Goal: Information Seeking & Learning: Learn about a topic

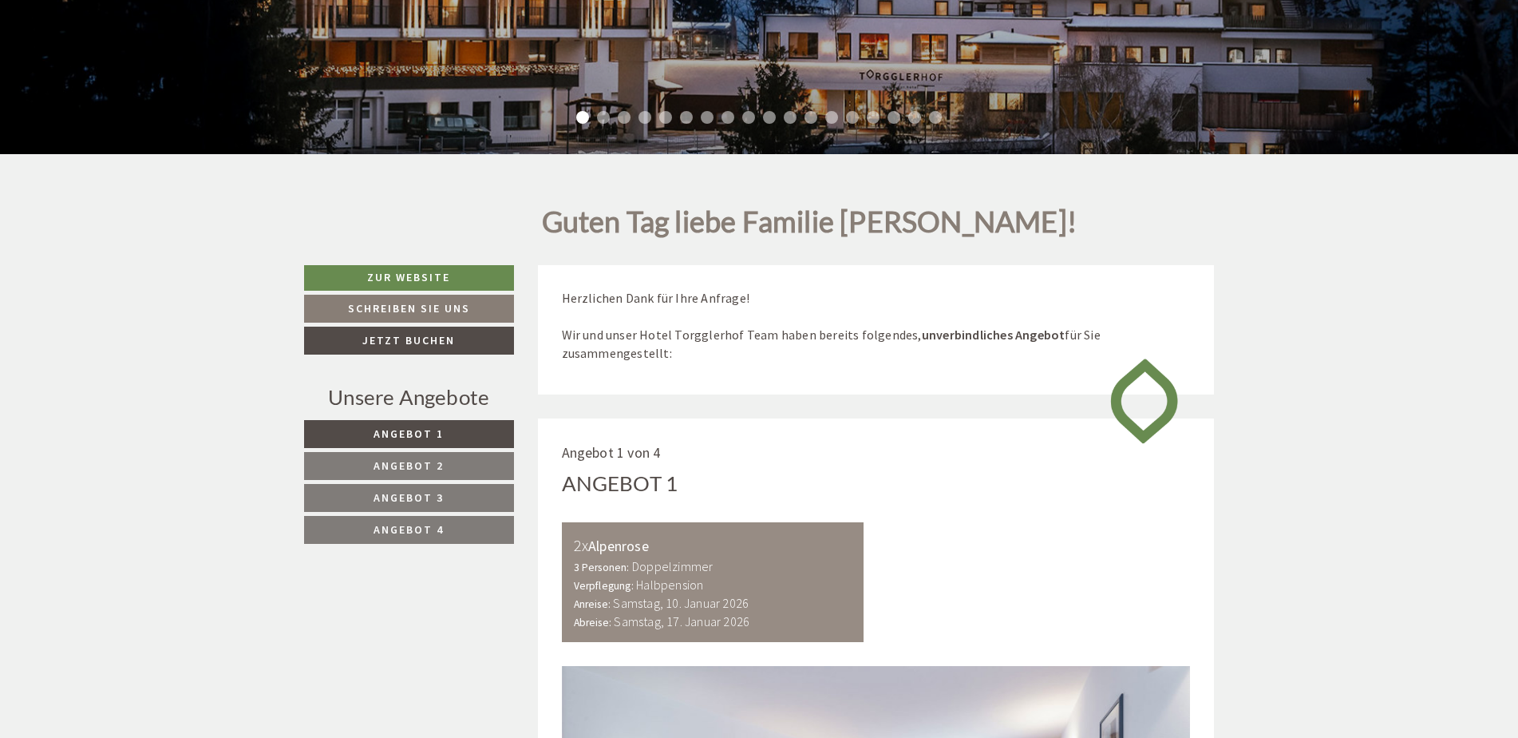
click at [428, 472] on span "Angebot 2" at bounding box center [409, 465] width 70 height 14
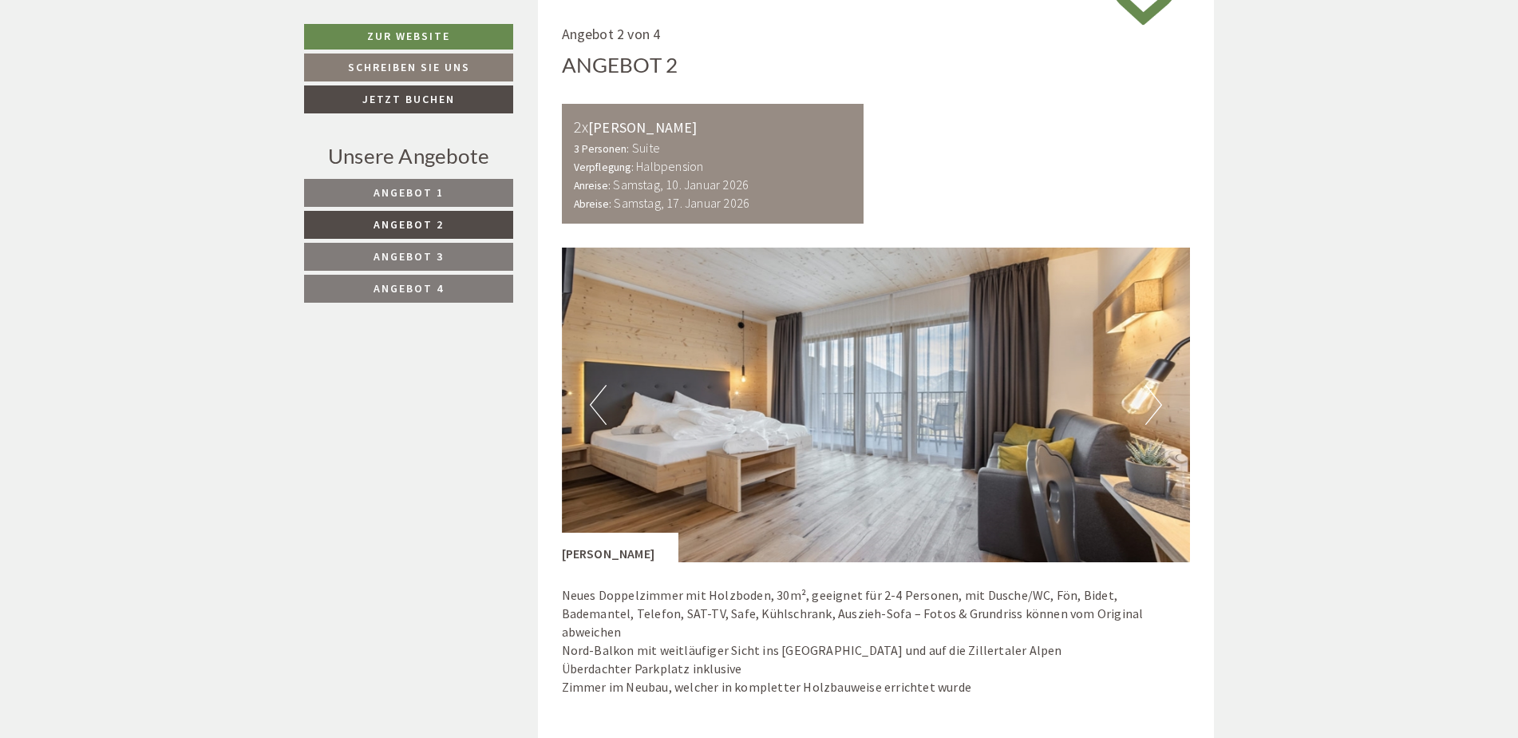
click at [449, 250] on link "Angebot 3" at bounding box center [408, 257] width 209 height 28
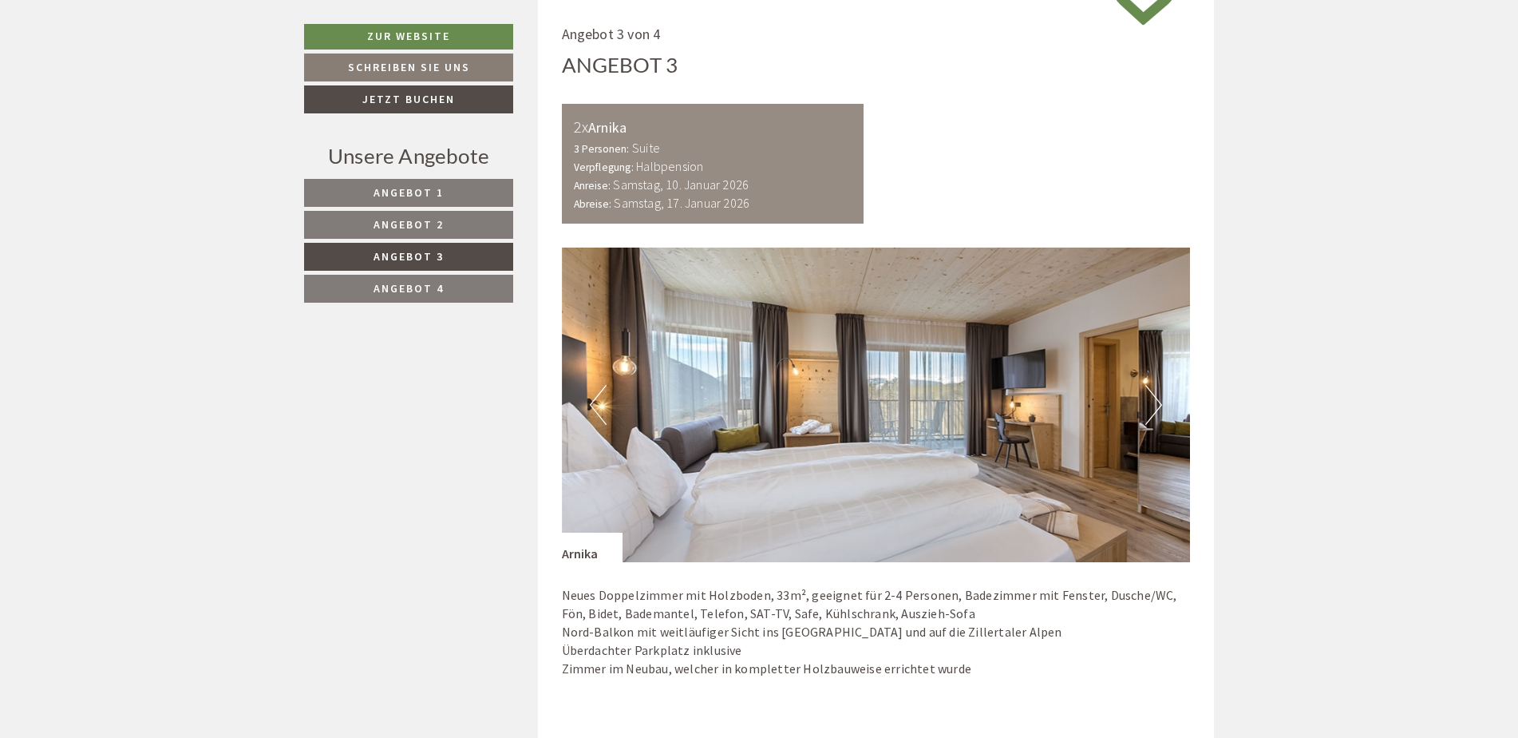
click at [445, 279] on link "Angebot 4" at bounding box center [408, 289] width 209 height 28
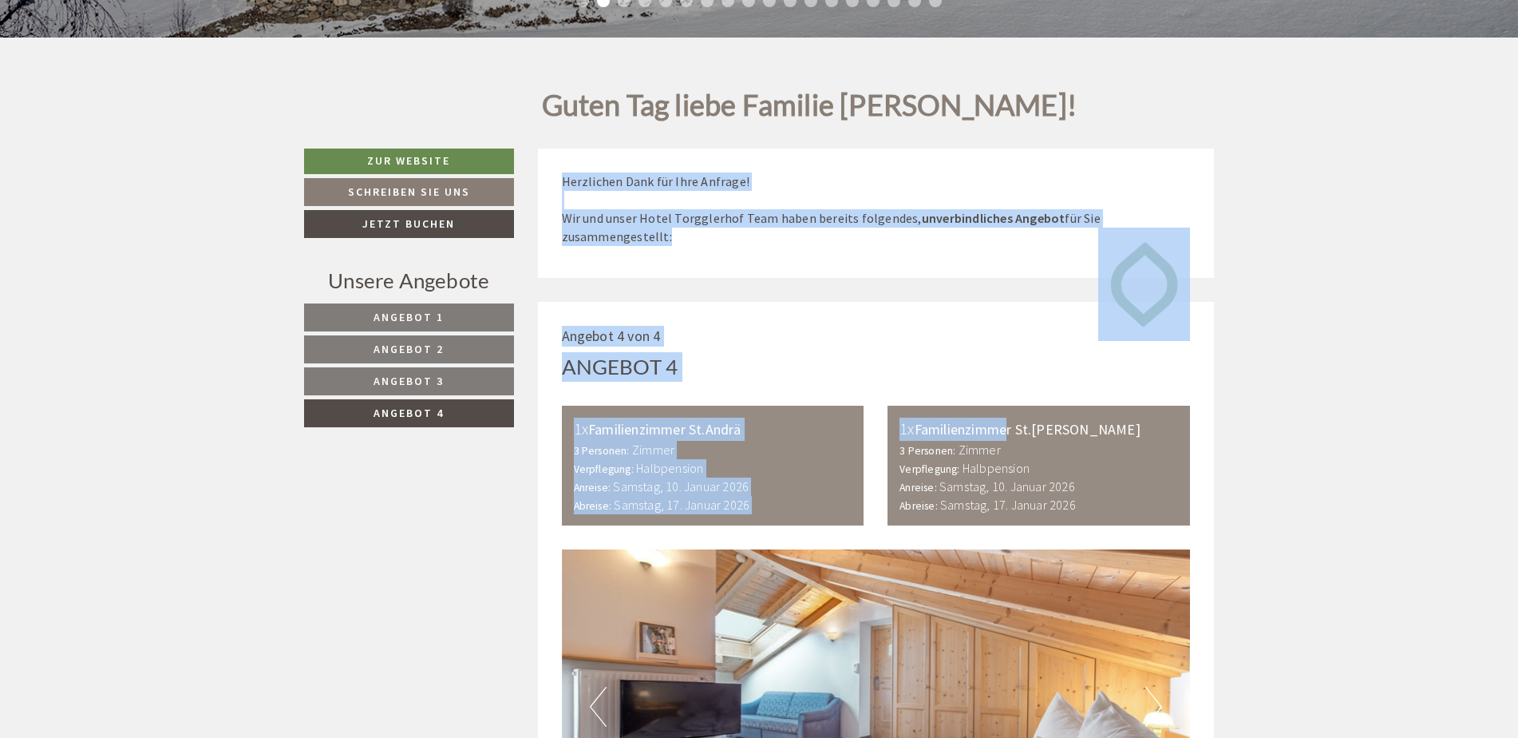
drag, startPoint x: 1009, startPoint y: 100, endPoint x: 1122, endPoint y: 170, distance: 132.7
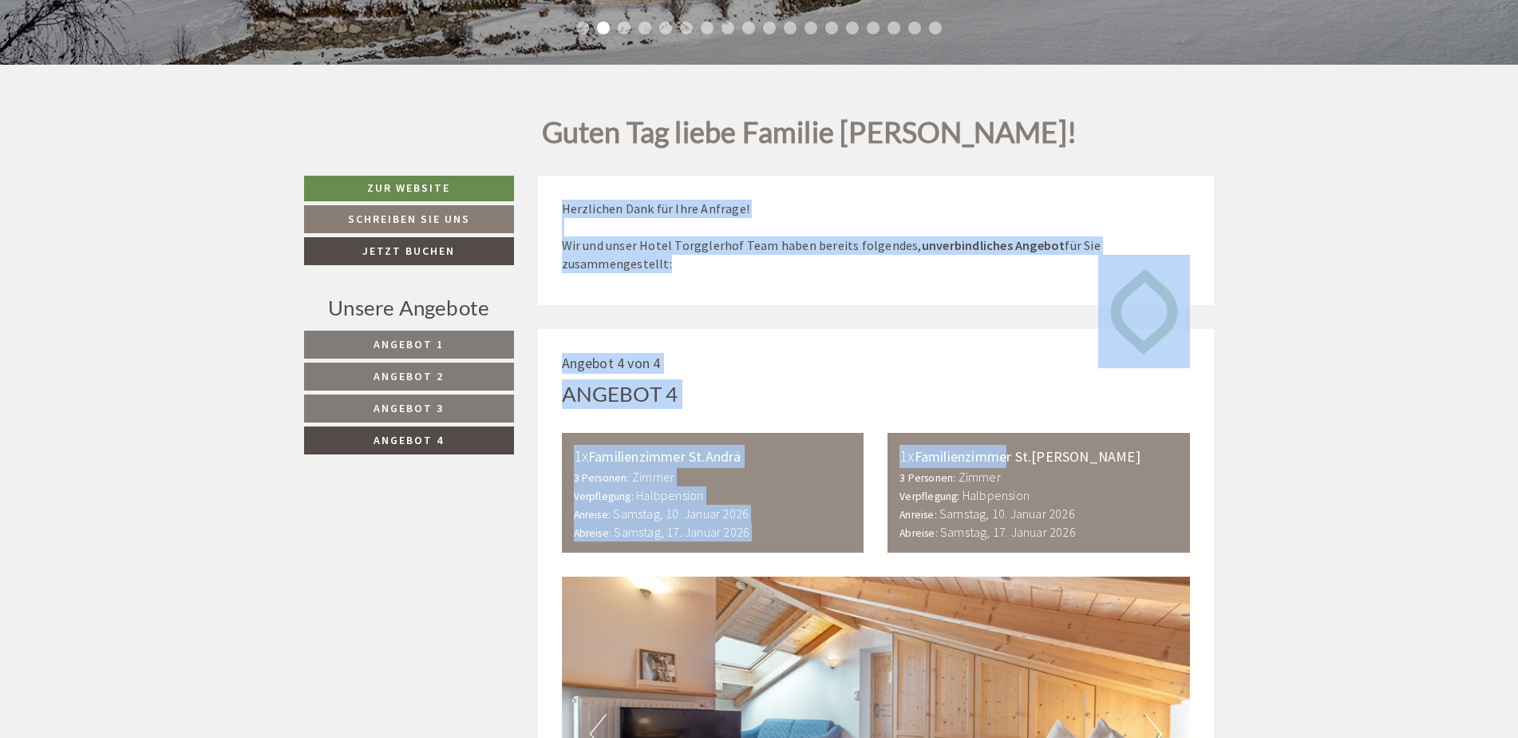
drag, startPoint x: 1122, startPoint y: 170, endPoint x: 1055, endPoint y: 302, distance: 147.5
click at [1055, 302] on div "Herzlichen Dank für Ihre Anfrage! Wir und unser Hotel Torgglerhof Team haben be…" at bounding box center [876, 240] width 677 height 129
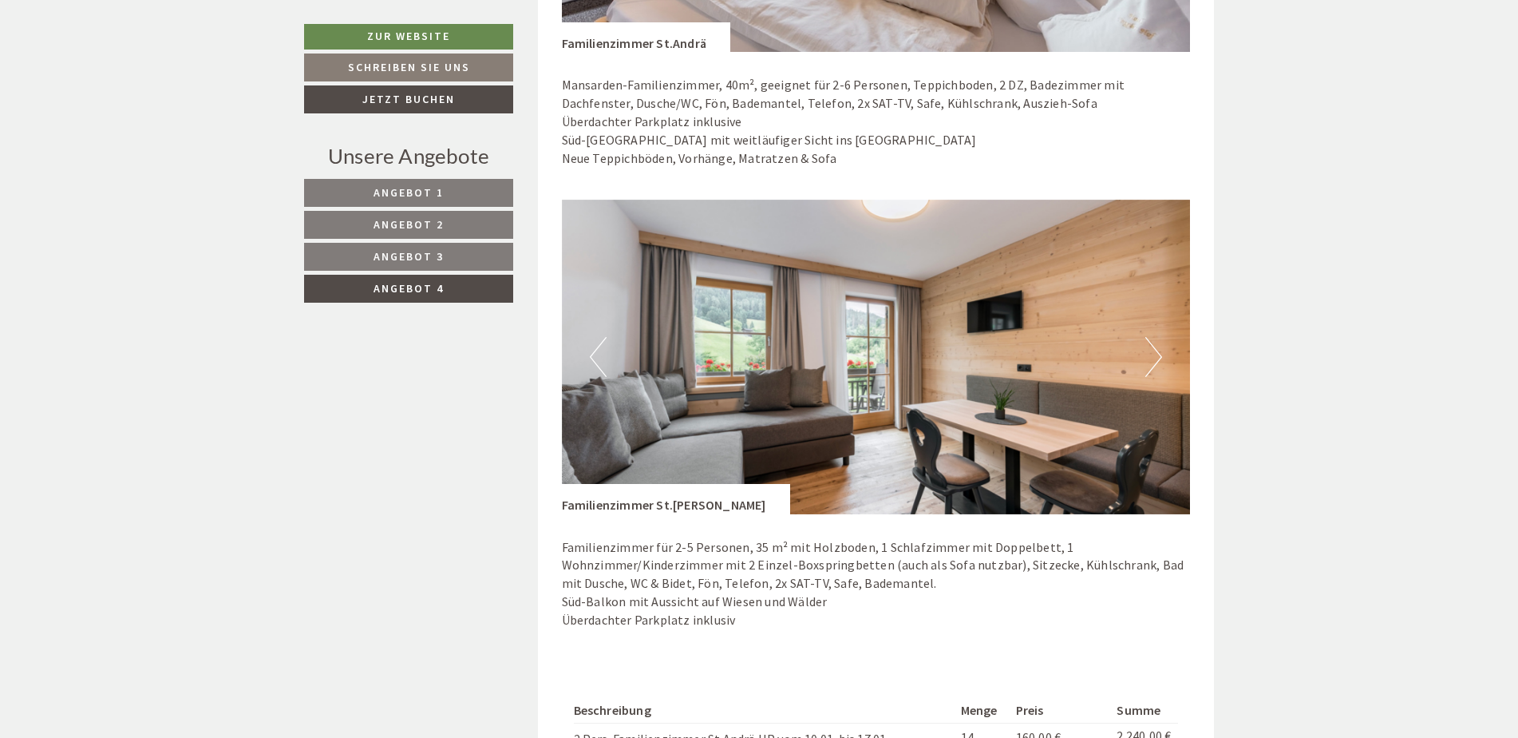
scroll to position [761, 0]
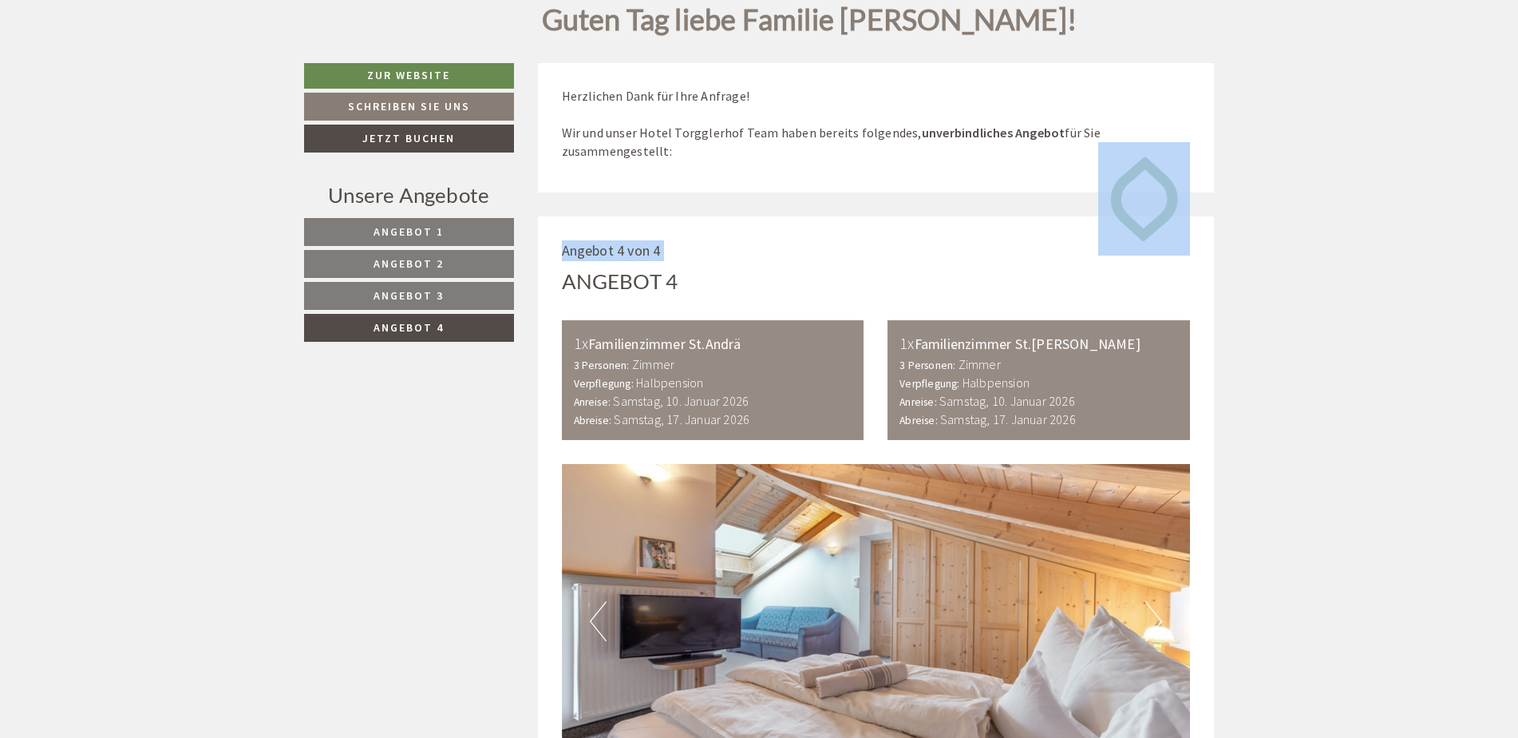
drag, startPoint x: 1071, startPoint y: 288, endPoint x: 559, endPoint y: 283, distance: 511.8
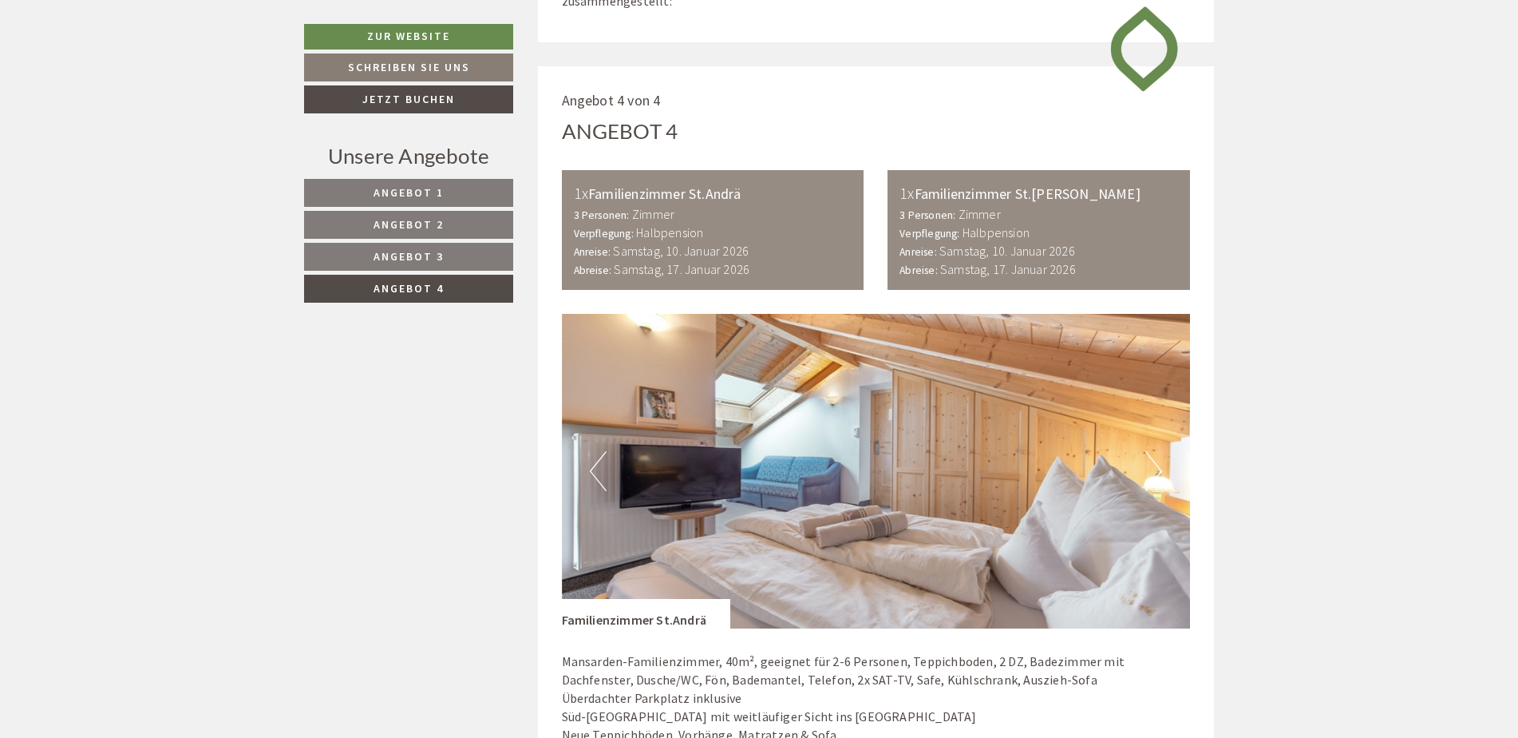
drag, startPoint x: 554, startPoint y: 204, endPoint x: 727, endPoint y: 98, distance: 202.8
drag, startPoint x: 727, startPoint y: 98, endPoint x: 715, endPoint y: 144, distance: 47.1
click at [715, 143] on div "Angebot 4" at bounding box center [876, 132] width 629 height 30
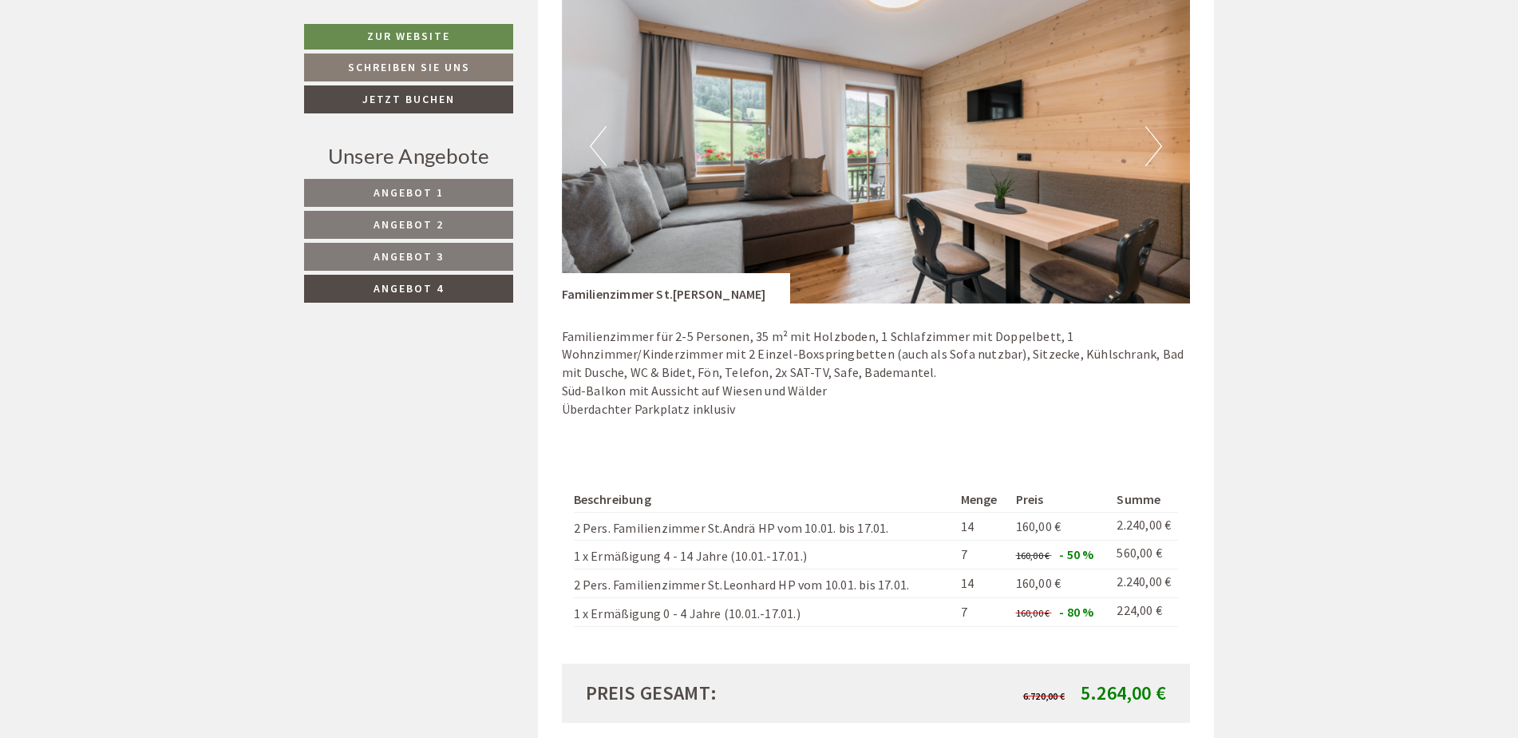
scroll to position [1949, 0]
